Goal: Information Seeking & Learning: Learn about a topic

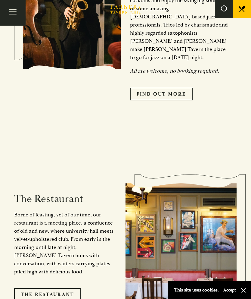
scroll to position [415, 0]
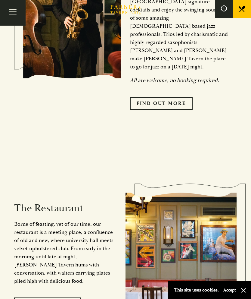
click at [188, 104] on link "Find Out More" at bounding box center [161, 103] width 63 height 13
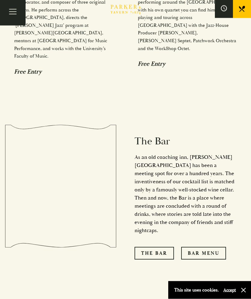
scroll to position [616, 0]
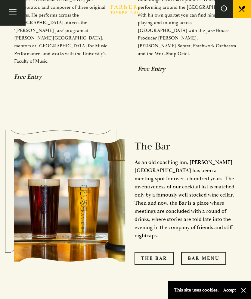
click at [12, 11] on button "Toggle navigation" at bounding box center [13, 13] width 26 height 26
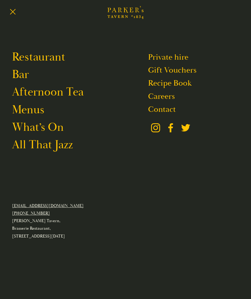
click at [15, 55] on link "Restaurant" at bounding box center [38, 57] width 53 height 14
click at [24, 113] on link "Menus" at bounding box center [28, 110] width 32 height 14
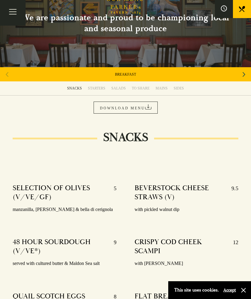
scroll to position [52, 0]
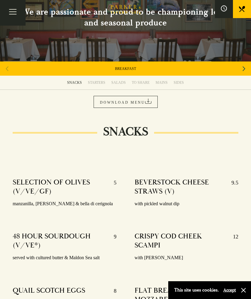
click at [102, 83] on div "STARTERS" at bounding box center [96, 82] width 17 height 5
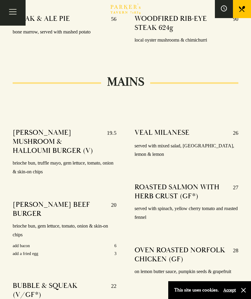
scroll to position [974, 0]
